Goal: Obtain resource: Download file/media

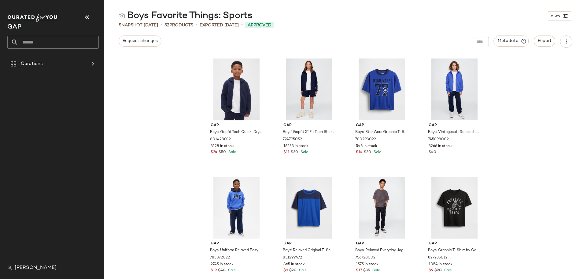
click at [29, 14] on img at bounding box center [33, 18] width 52 height 9
click at [29, 16] on img at bounding box center [33, 18] width 52 height 9
click at [86, 17] on icon "button" at bounding box center [86, 16] width 7 height 7
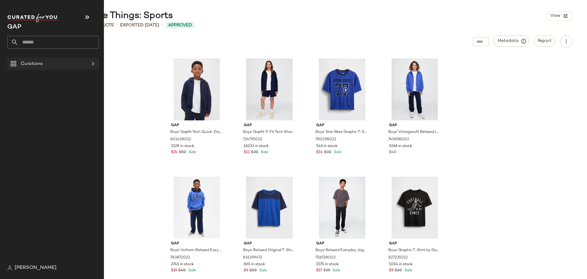
click at [28, 65] on span "Curations" at bounding box center [32, 63] width 22 height 7
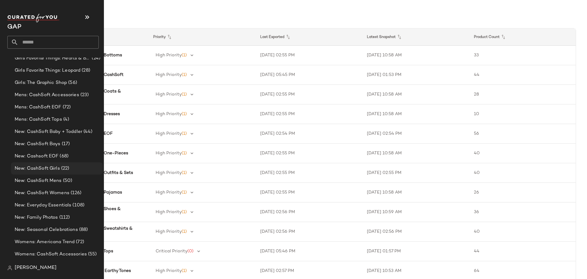
scroll to position [377, 0]
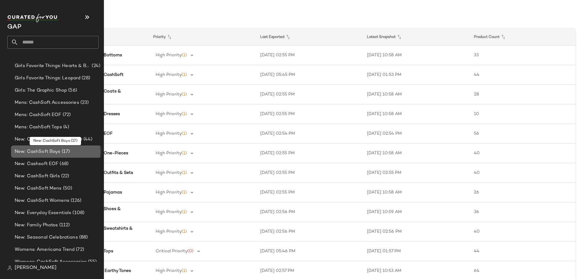
click at [46, 150] on span "New: CashSoft Boys" at bounding box center [38, 151] width 46 height 7
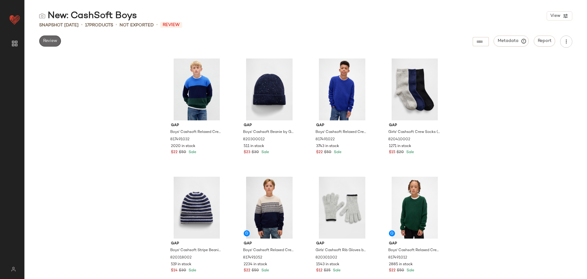
click at [47, 39] on span "Review" at bounding box center [50, 41] width 14 height 5
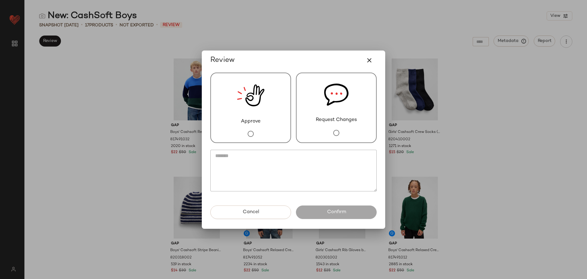
click at [250, 107] on img at bounding box center [251, 95] width 28 height 45
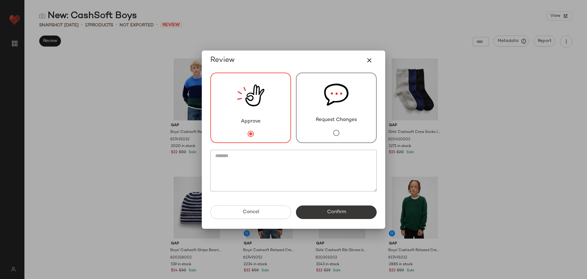
click at [354, 209] on button "Confirm" at bounding box center [336, 211] width 81 height 13
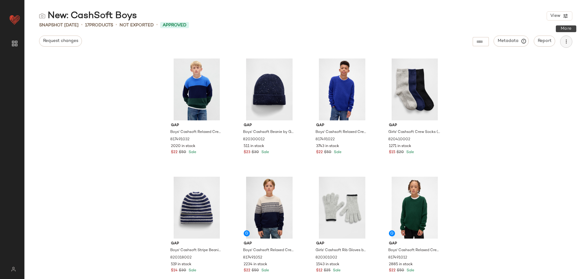
click at [566, 41] on icon "button" at bounding box center [566, 42] width 6 height 6
click at [529, 57] on span "Download CSV" at bounding box center [538, 59] width 57 height 6
